Goal: Check status: Check status

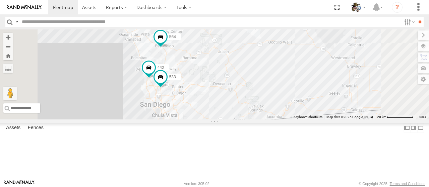
drag, startPoint x: 289, startPoint y: 101, endPoint x: 298, endPoint y: 97, distance: 10.2
click at [298, 97] on div "484 580 588 581 566 595 567 564 429 600 442 533" at bounding box center [214, 74] width 429 height 90
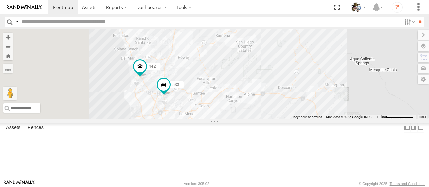
drag, startPoint x: 307, startPoint y: 73, endPoint x: 338, endPoint y: 81, distance: 31.3
click at [338, 81] on div "484 580 588 581 566 595 567 564 429 600 442 533" at bounding box center [214, 74] width 429 height 90
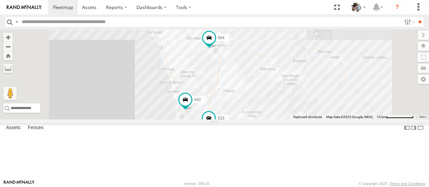
drag, startPoint x: 379, startPoint y: 77, endPoint x: 365, endPoint y: 120, distance: 45.8
click at [365, 120] on div "484 580 588 581 566 595 567 564 429 600 442 533" at bounding box center [214, 74] width 429 height 90
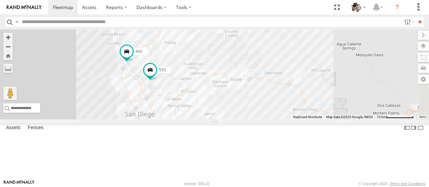
drag, startPoint x: 387, startPoint y: 123, endPoint x: 329, endPoint y: 80, distance: 73.3
click at [329, 80] on div "484 580 588 581 566 595 567 564 429 600 442 533" at bounding box center [214, 74] width 429 height 90
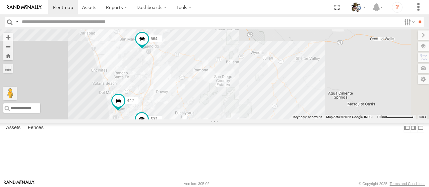
drag, startPoint x: 377, startPoint y: 69, endPoint x: 371, endPoint y: 136, distance: 67.3
click at [371, 120] on div "484 580 588 581 566 595 567 564 429 600 442 533" at bounding box center [214, 74] width 429 height 90
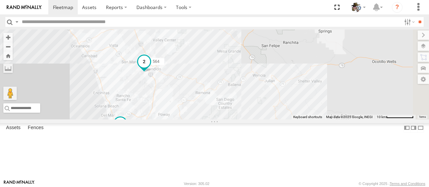
click at [150, 68] on span at bounding box center [144, 62] width 12 height 12
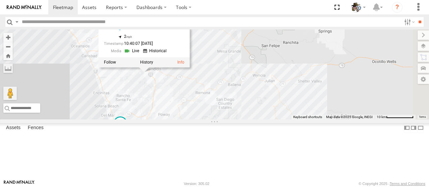
click at [141, 54] on link at bounding box center [132, 51] width 17 height 6
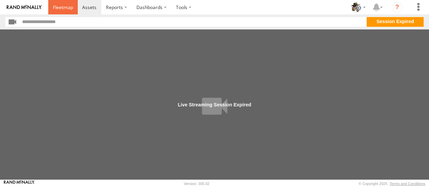
click at [66, 11] on link at bounding box center [62, 7] width 29 height 14
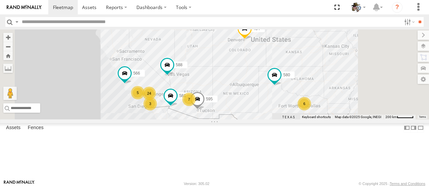
click at [252, 39] on span at bounding box center [244, 30] width 15 height 18
click at [241, 21] on link at bounding box center [232, 18] width 17 height 6
